Goal: Transaction & Acquisition: Purchase product/service

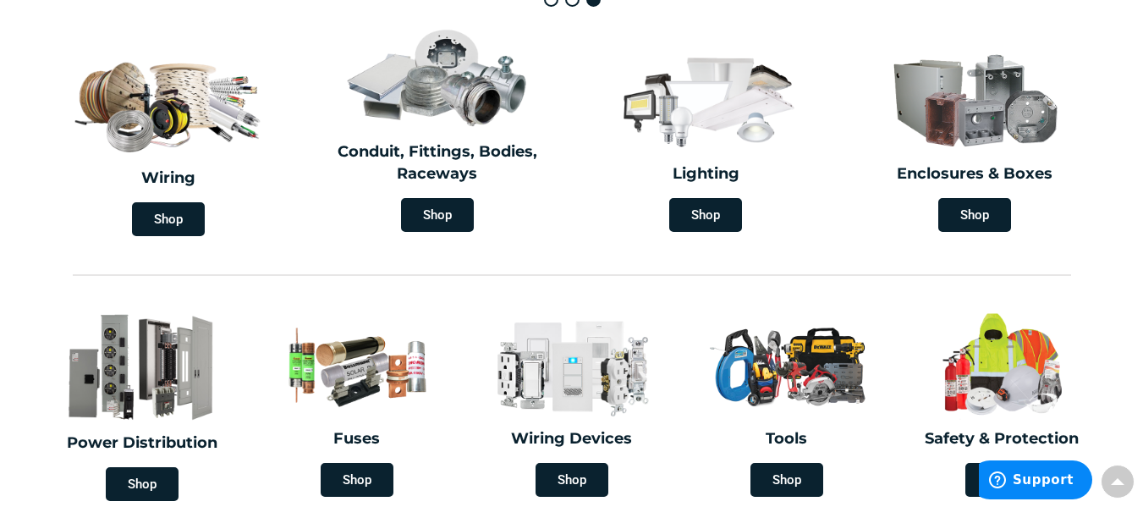
scroll to position [493, 0]
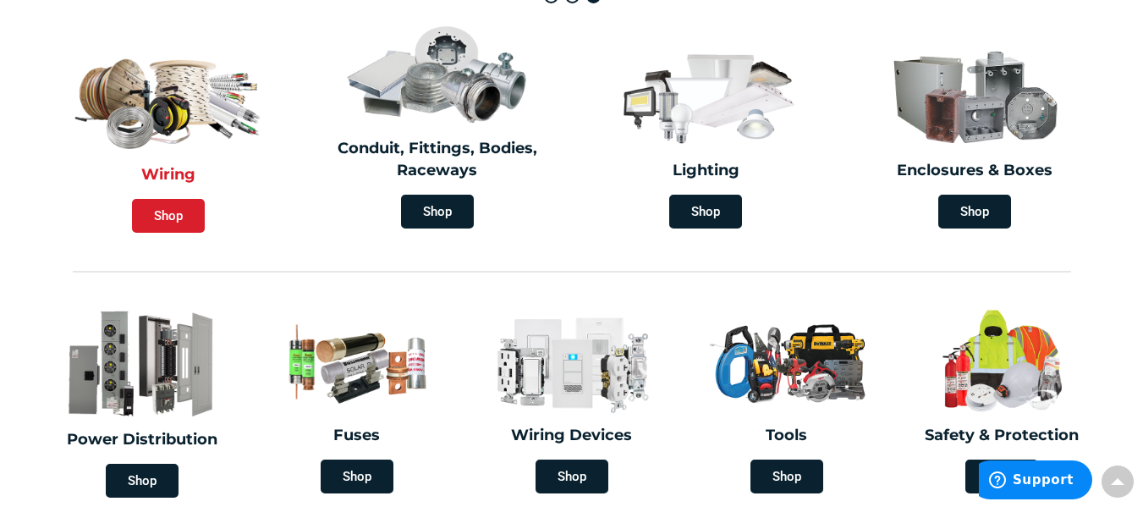
click at [178, 213] on span "Shop" at bounding box center [168, 216] width 73 height 34
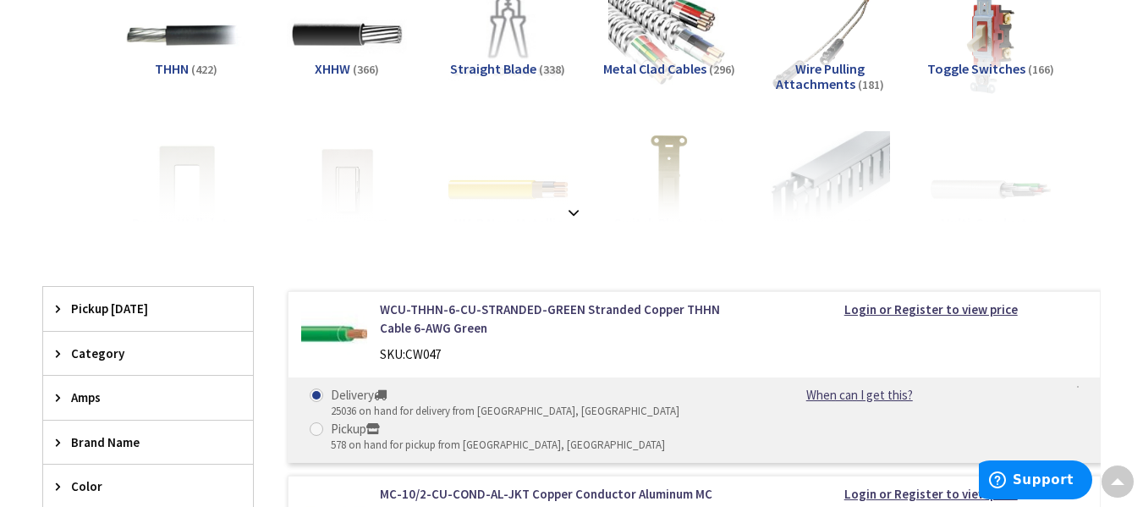
scroll to position [342, 0]
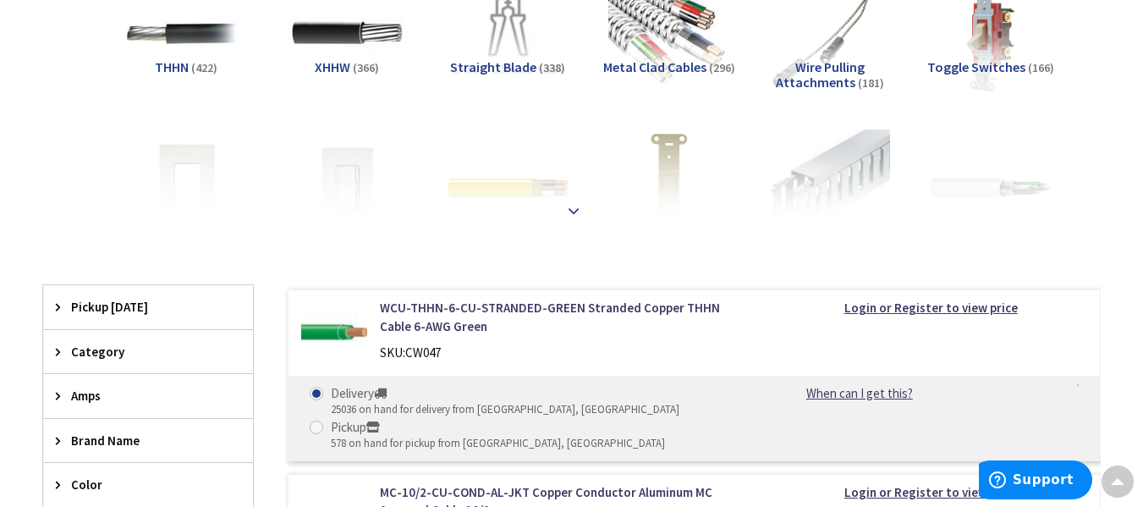
click at [574, 206] on strong at bounding box center [573, 210] width 20 height 19
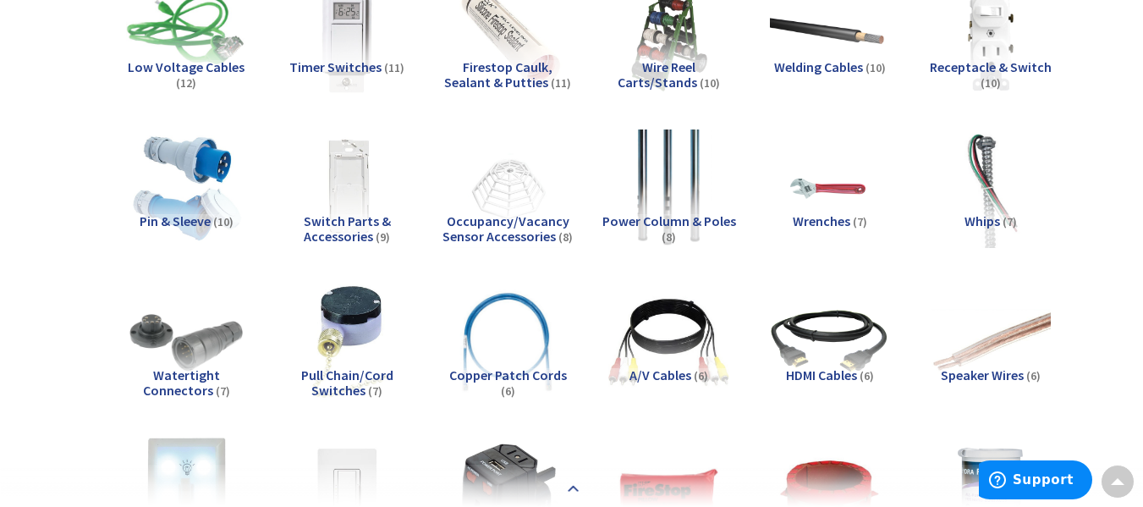
scroll to position [1882, 0]
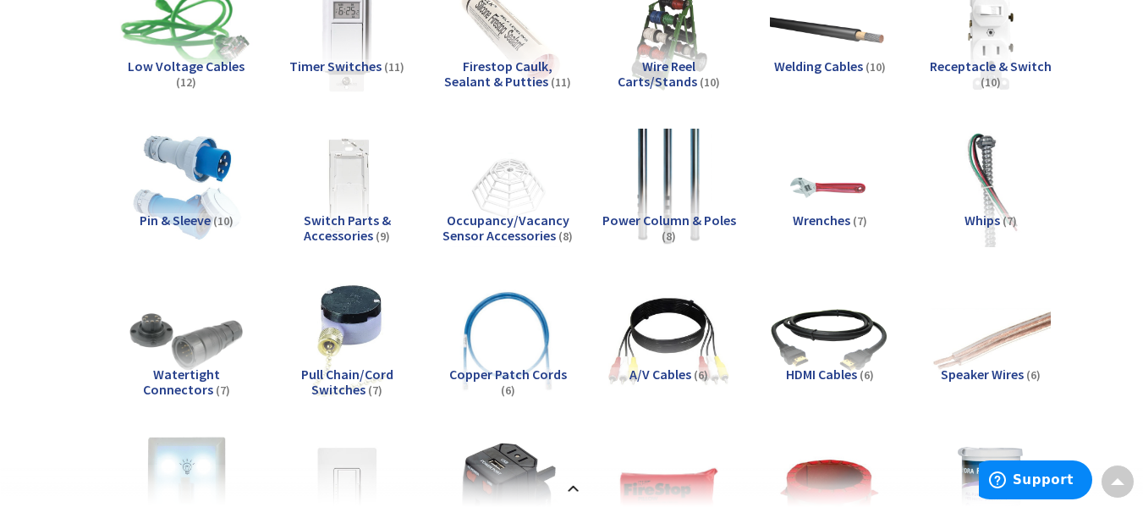
click at [180, 53] on img at bounding box center [186, 33] width 133 height 133
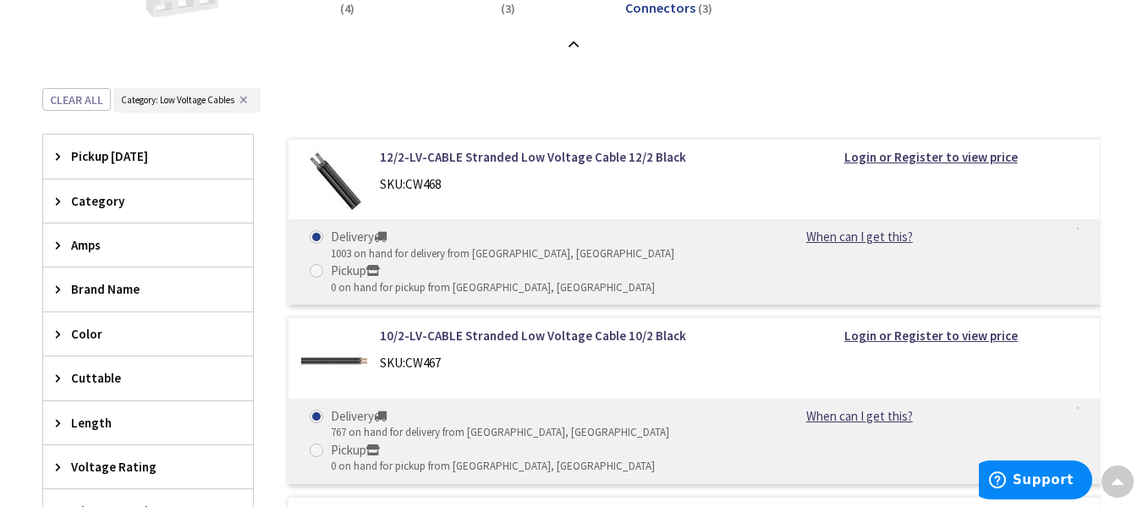
scroll to position [2876, 0]
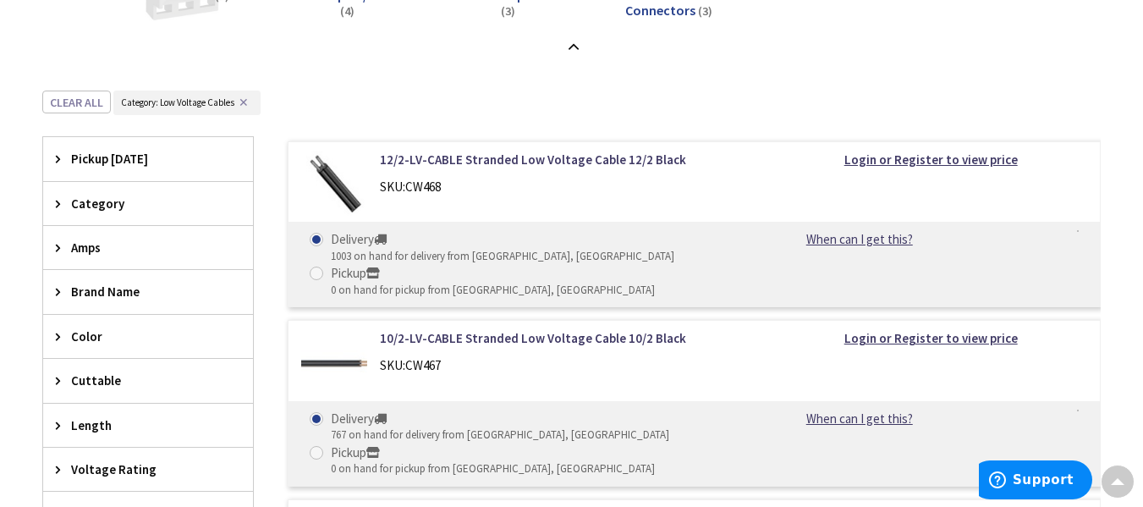
click at [205, 213] on div "Category" at bounding box center [148, 203] width 210 height 43
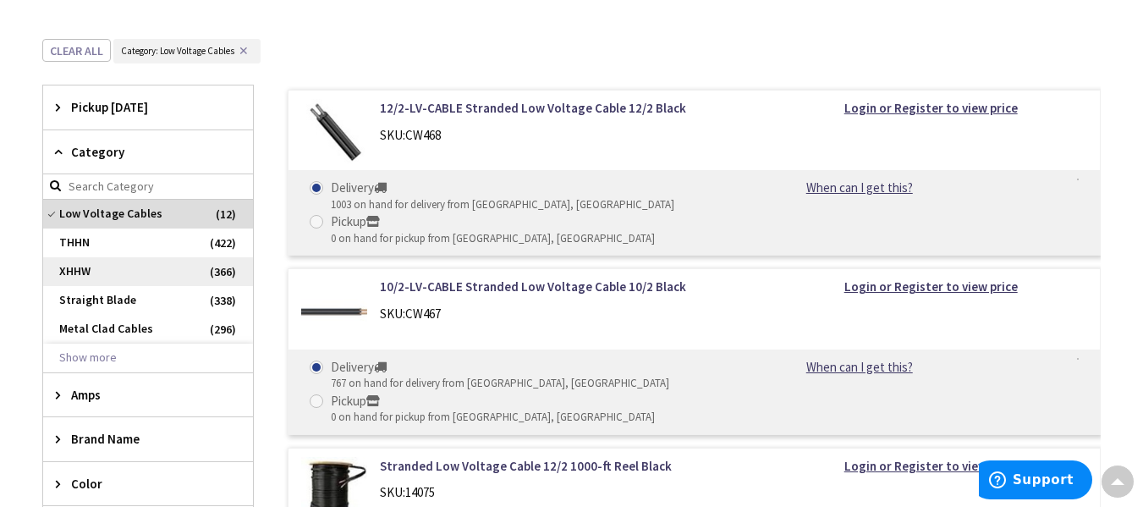
scroll to position [2930, 0]
